Goal: Information Seeking & Learning: Find specific fact

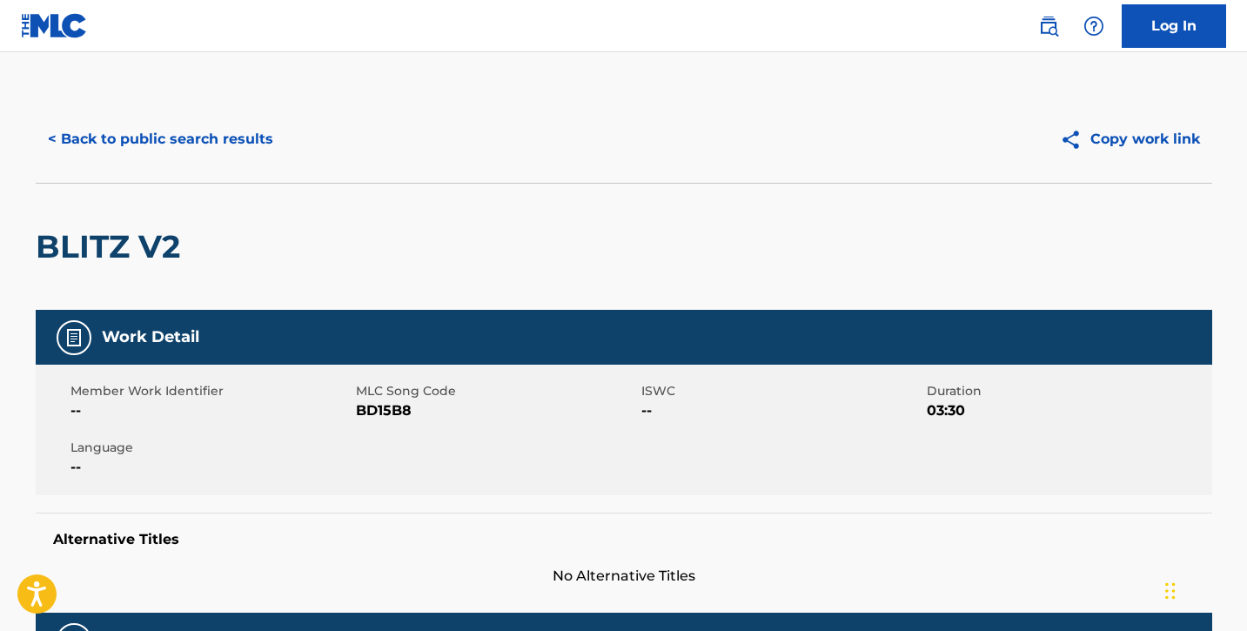
click at [119, 142] on button "< Back to public search results" at bounding box center [161, 138] width 250 height 43
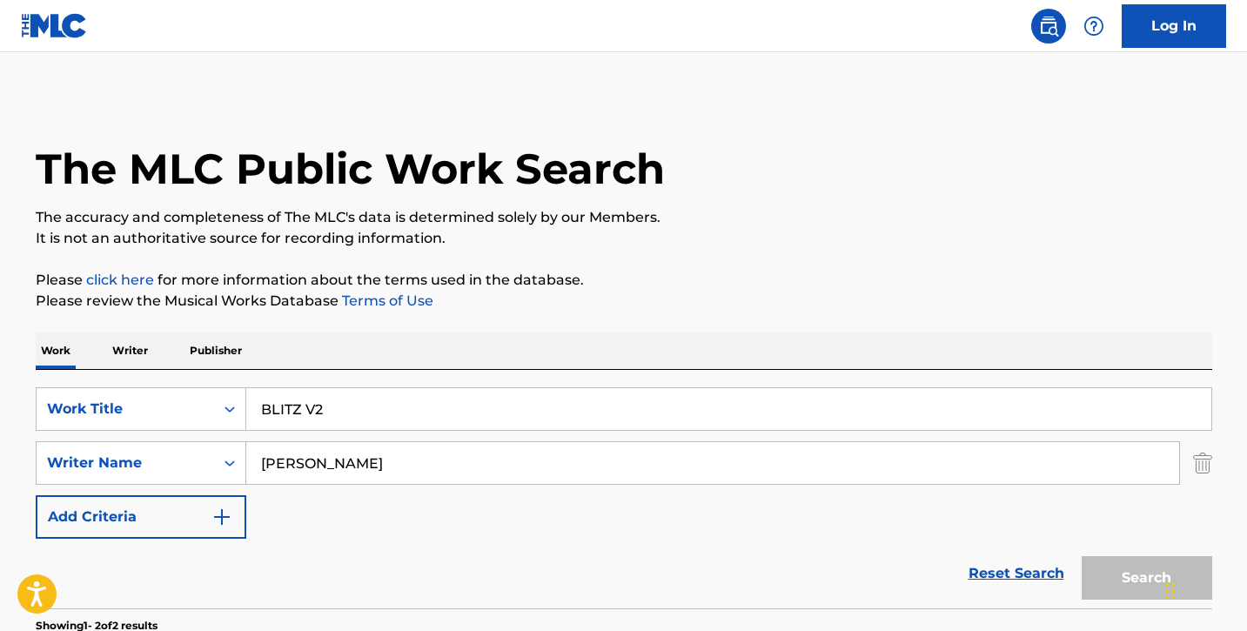
scroll to position [291, 0]
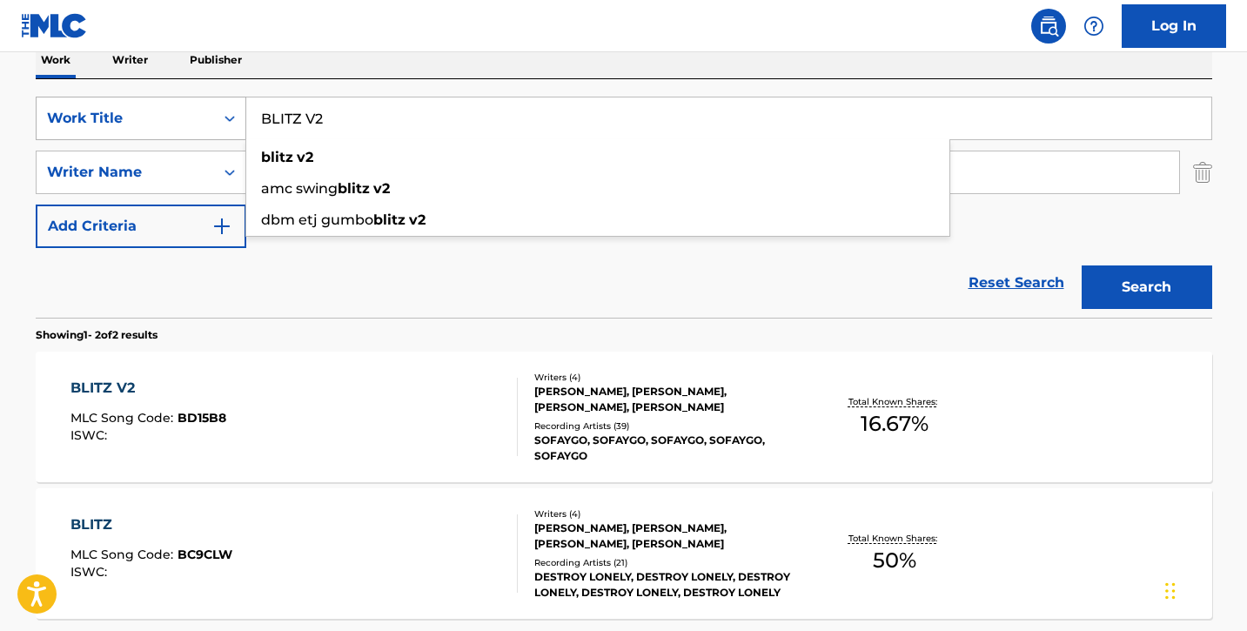
drag, startPoint x: 355, startPoint y: 124, endPoint x: 224, endPoint y: 111, distance: 131.1
click at [224, 111] on div "SearchWithCriteria4679fc17-b9db-4b16-ae55-396735d4bc86 Work Title BLITZ V2 blit…" at bounding box center [624, 118] width 1176 height 43
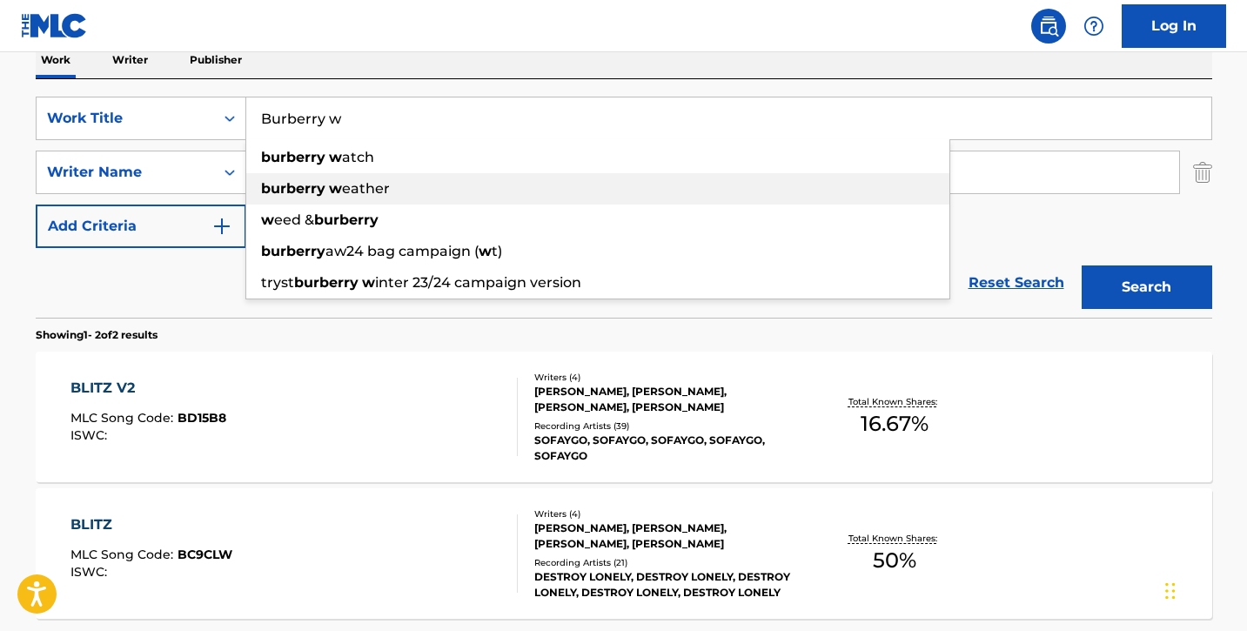
click at [320, 181] on strong "burberry" at bounding box center [293, 188] width 64 height 17
type input "burberry weather"
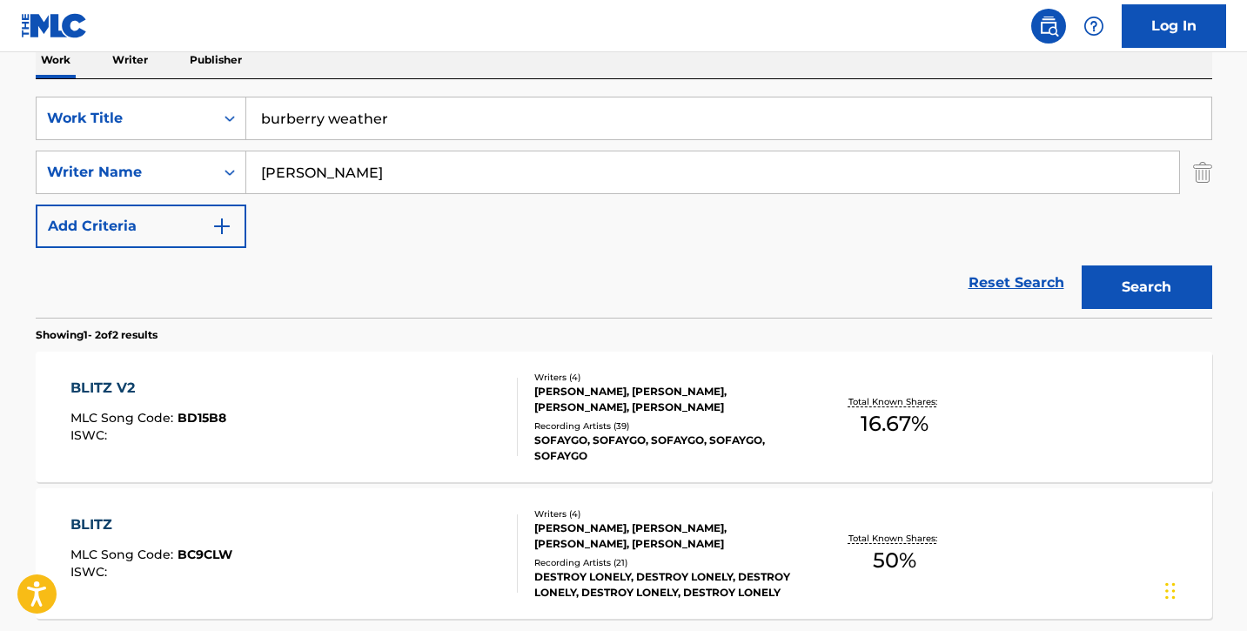
click at [1180, 294] on button "Search" at bounding box center [1146, 286] width 130 height 43
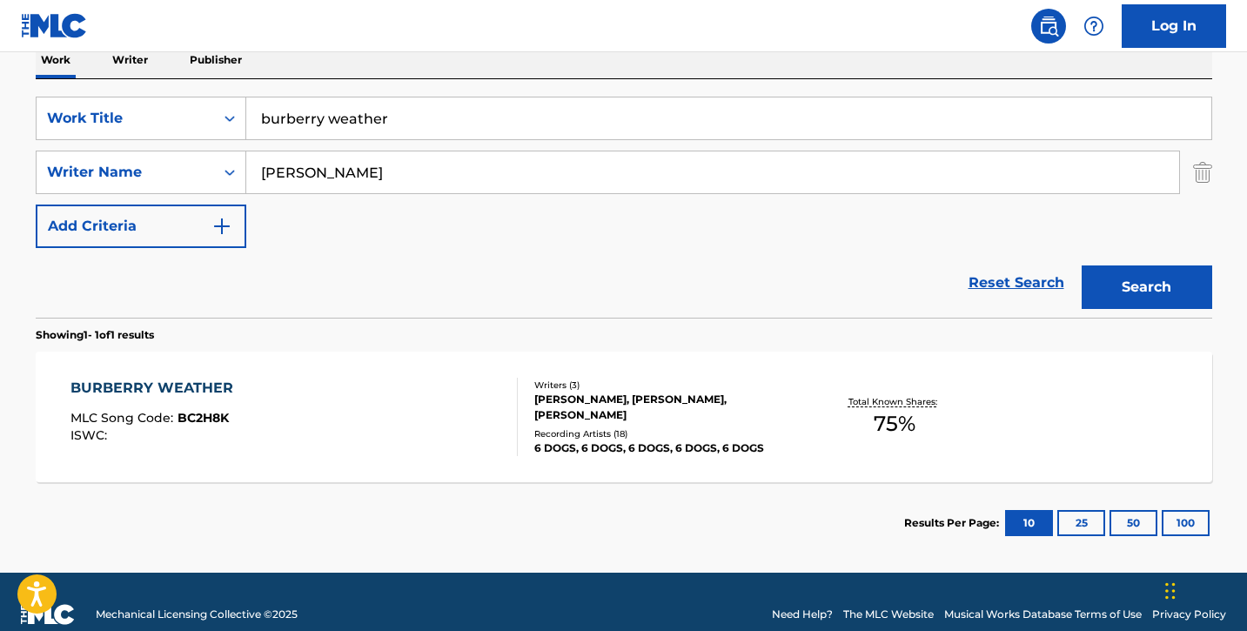
click at [297, 406] on div "BURBERRY WEATHER MLC Song Code : BC2H8K ISWC :" at bounding box center [293, 417] width 447 height 78
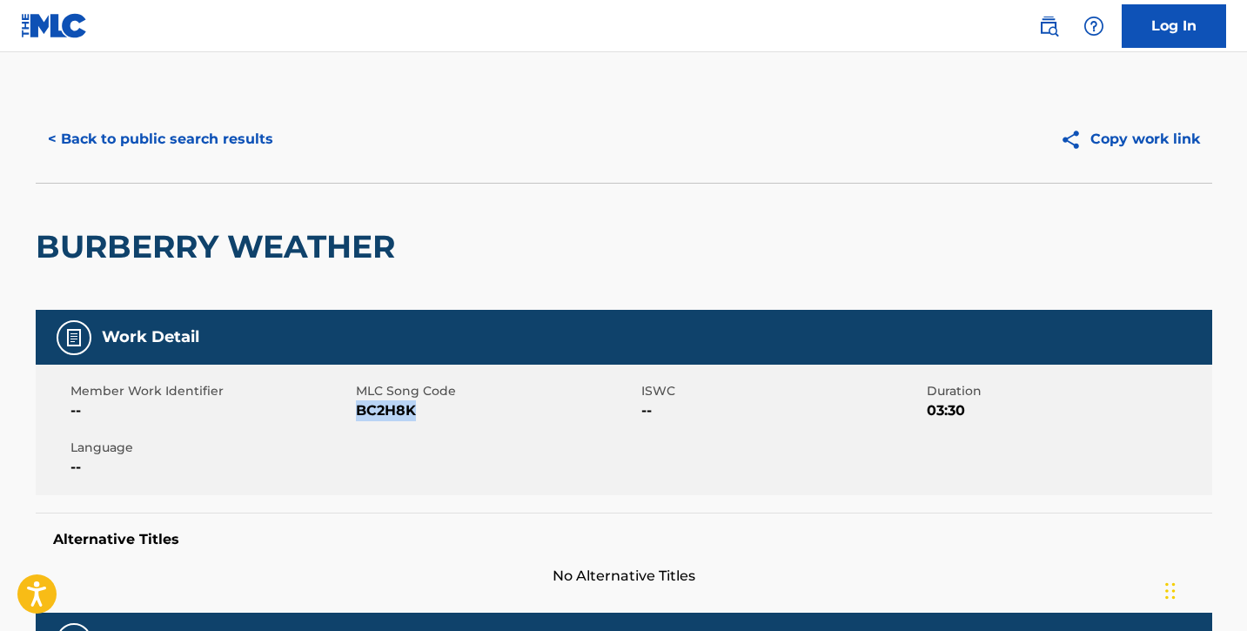
drag, startPoint x: 357, startPoint y: 411, endPoint x: 454, endPoint y: 413, distance: 97.4
click at [454, 413] on span "BC2H8K" at bounding box center [496, 410] width 281 height 21
copy span "BC2H8K"
click at [189, 139] on button "< Back to public search results" at bounding box center [161, 138] width 250 height 43
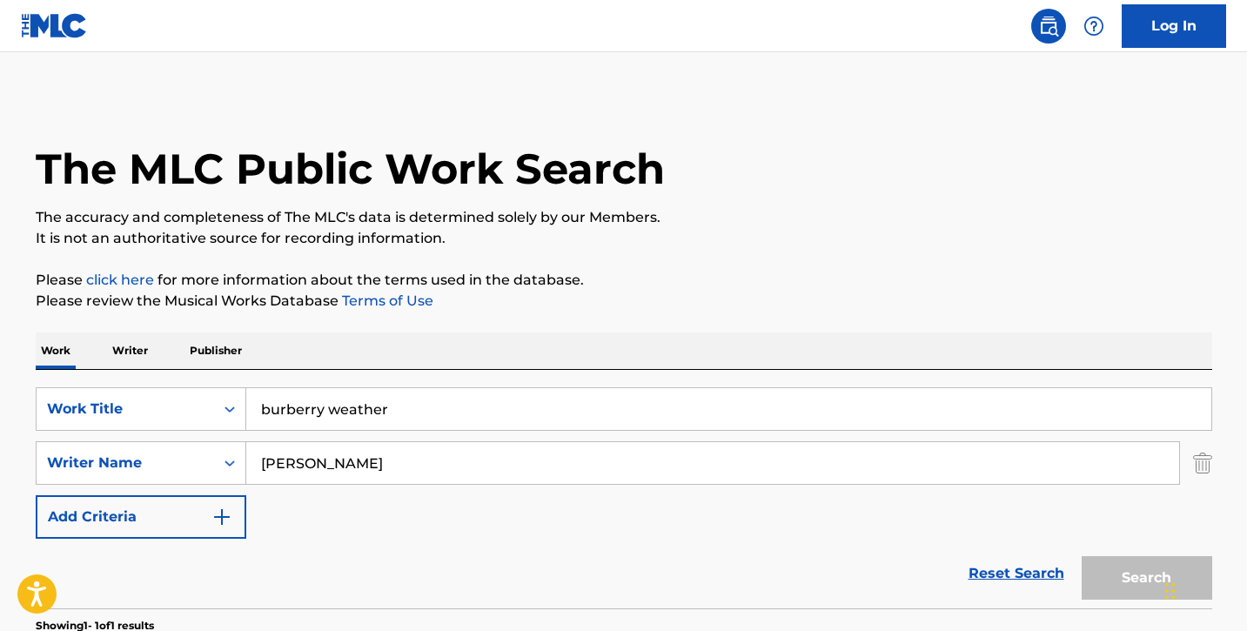
scroll to position [217, 0]
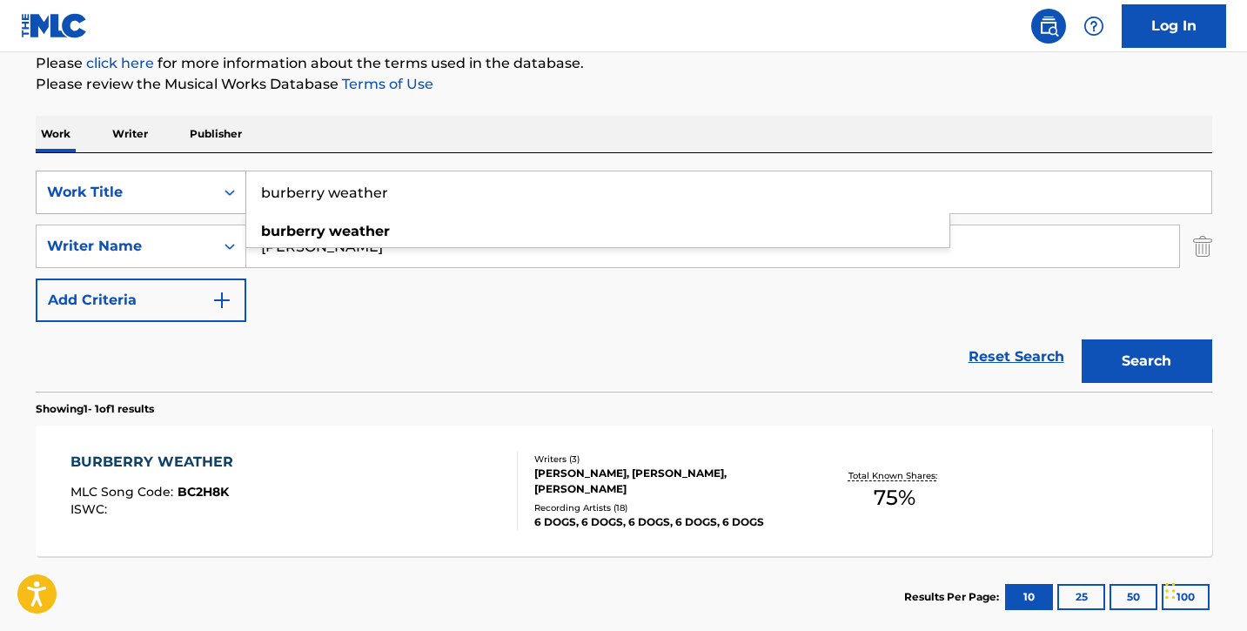
drag, startPoint x: 392, startPoint y: 196, endPoint x: 234, endPoint y: 192, distance: 158.4
click at [234, 192] on div "SearchWithCriteria4679fc17-b9db-4b16-ae55-396735d4bc86 Work Title burberry weat…" at bounding box center [624, 192] width 1176 height 43
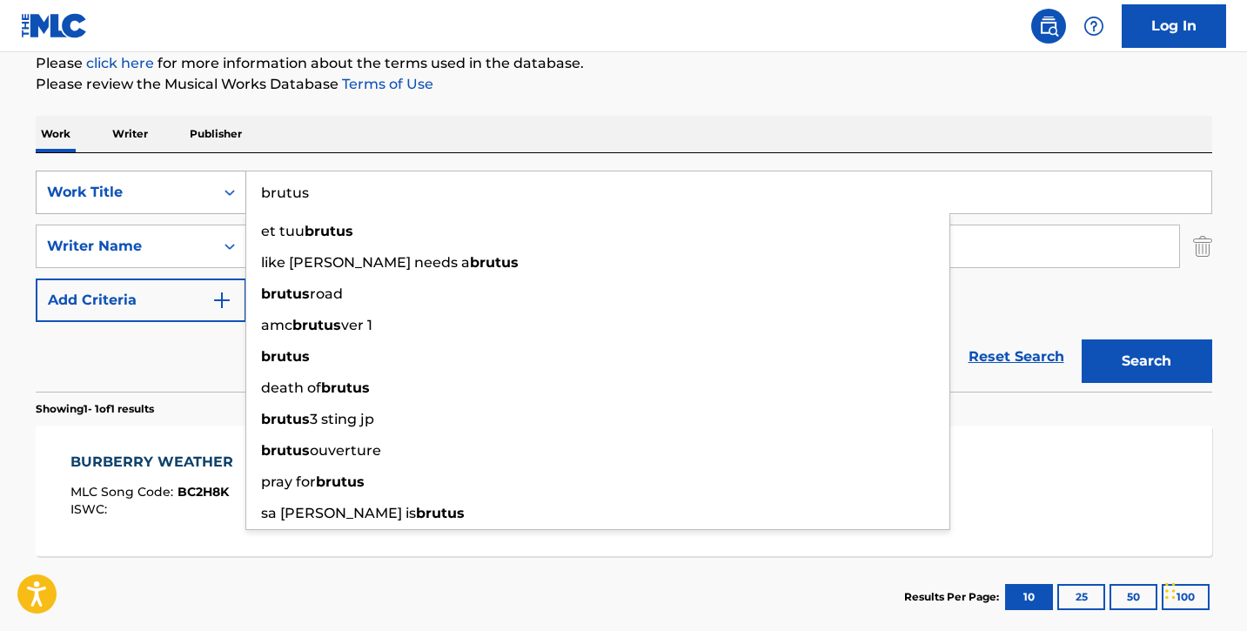
type input "brutus"
click at [1081, 339] on button "Search" at bounding box center [1146, 360] width 130 height 43
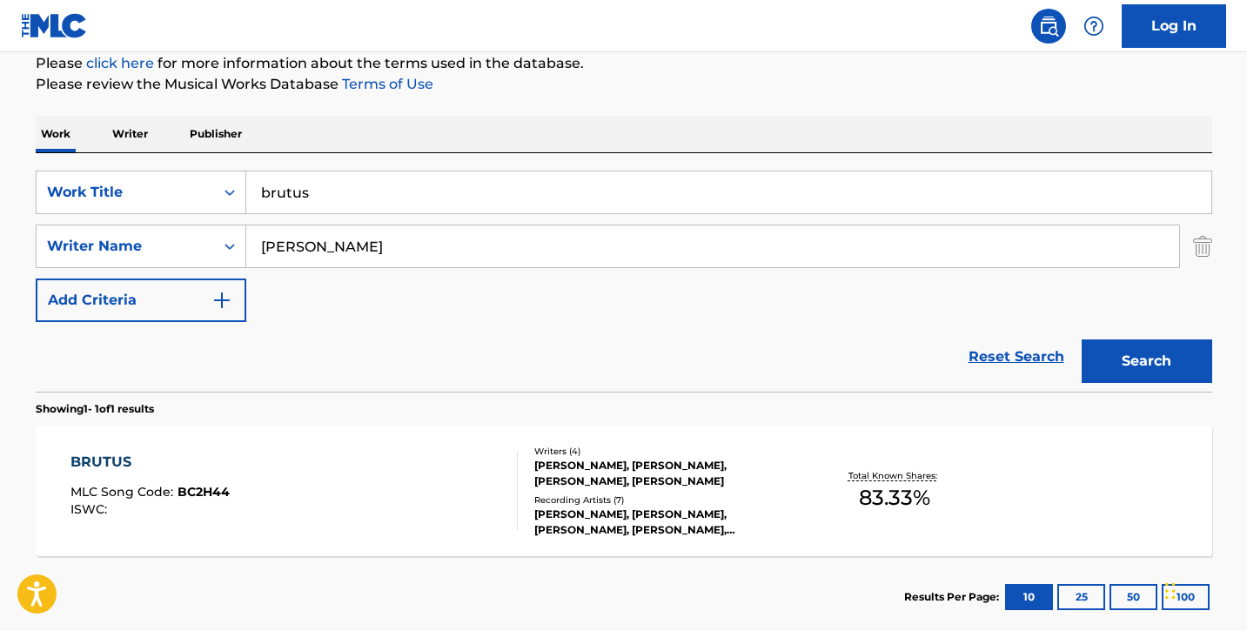
click at [272, 479] on div "BRUTUS MLC Song Code : BC2H44 ISWC :" at bounding box center [293, 490] width 447 height 78
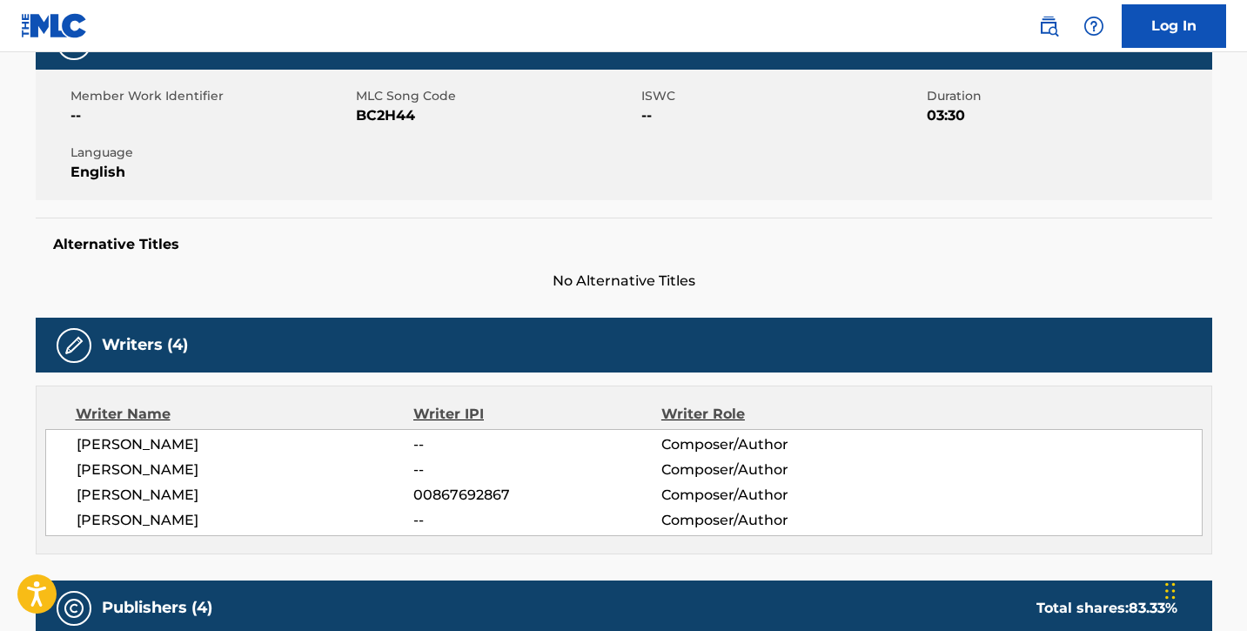
scroll to position [293, 0]
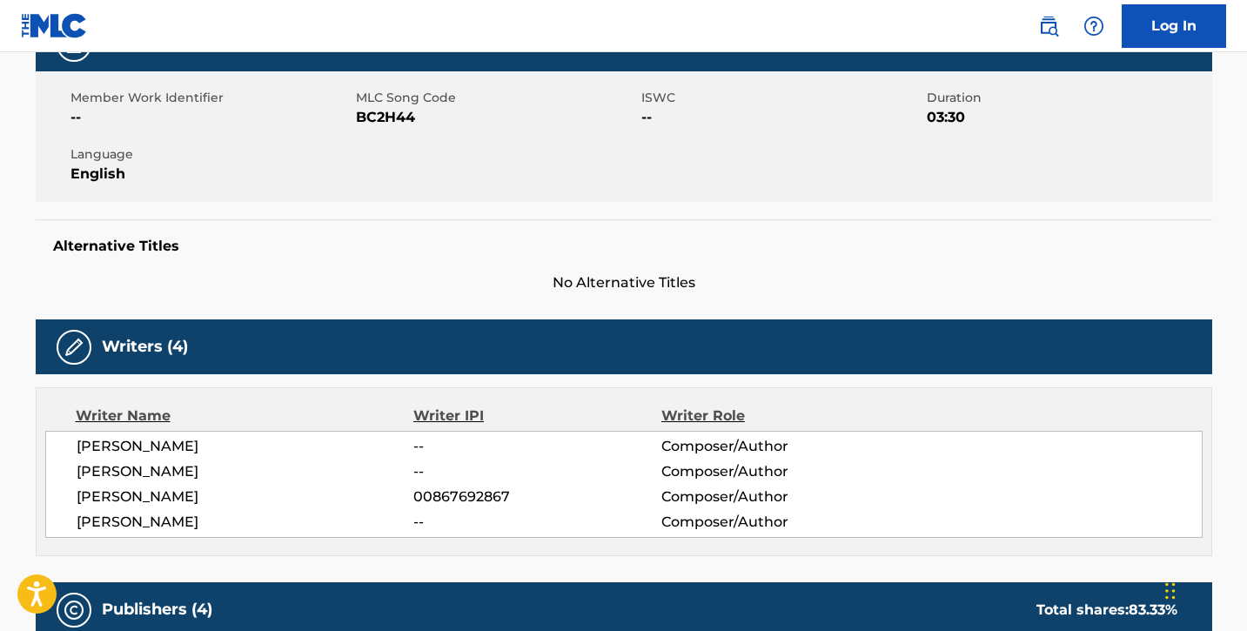
click at [352, 117] on div "Member Work Identifier --" at bounding box center [212, 108] width 285 height 39
drag, startPoint x: 356, startPoint y: 117, endPoint x: 429, endPoint y: 119, distance: 73.1
click at [429, 119] on span "BC2H44" at bounding box center [496, 117] width 281 height 21
copy span "BC2H44"
